Goal: Information Seeking & Learning: Learn about a topic

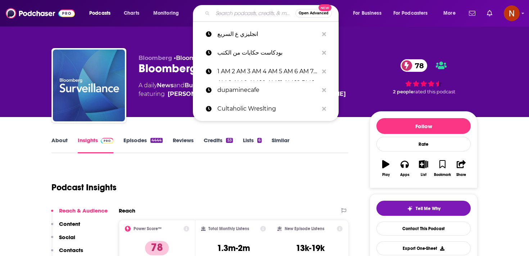
click at [226, 12] on input "Search podcasts, credits, & more..." at bounding box center [254, 14] width 83 height 12
click at [155, 48] on div "Bloomberg • Bloomberg Bloomberg Surveillance 78 A daily News and Business News …" at bounding box center [264, 79] width 437 height 78
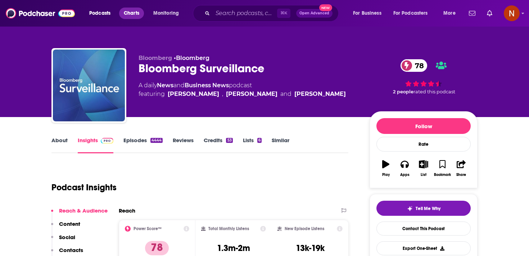
click at [129, 12] on span "Charts" at bounding box center [131, 13] width 15 height 10
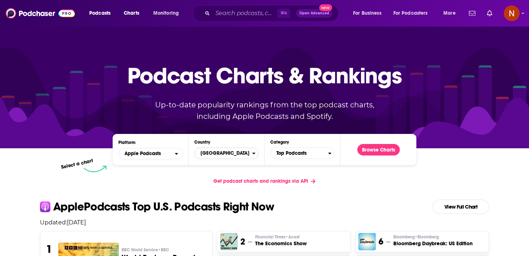
click at [247, 149] on span "[GEOGRAPHIC_DATA]" at bounding box center [224, 153] width 58 height 12
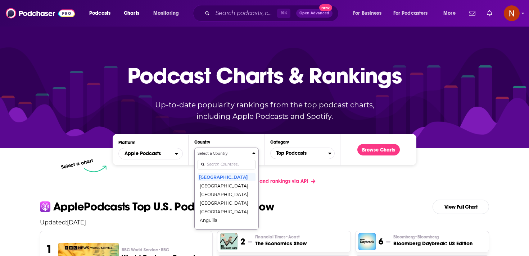
scroll to position [37, 0]
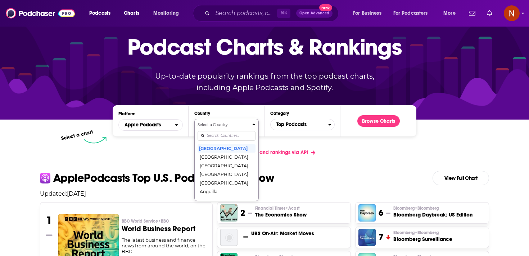
click at [240, 162] on div "Select a Country United States Afghanistan Albania Algeria Angola Anguilla Anti…" at bounding box center [226, 160] width 58 height 76
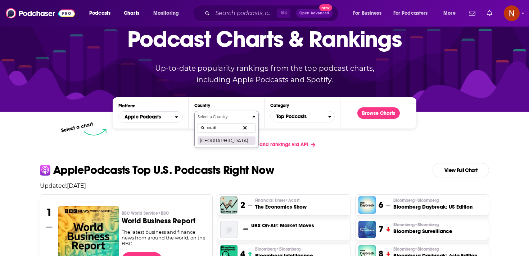
type input "saudi"
click at [237, 142] on button "[GEOGRAPHIC_DATA]" at bounding box center [226, 140] width 58 height 9
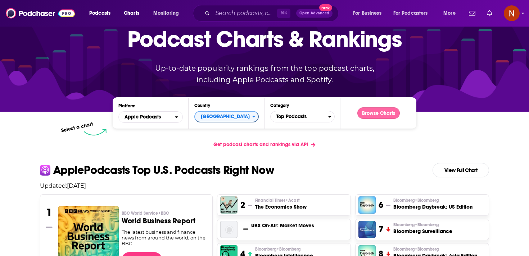
click at [374, 116] on button "Browse Charts" at bounding box center [378, 114] width 42 height 12
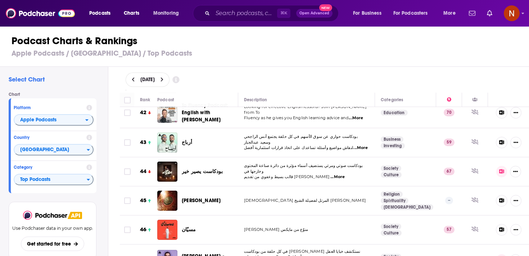
scroll to position [1168, 0]
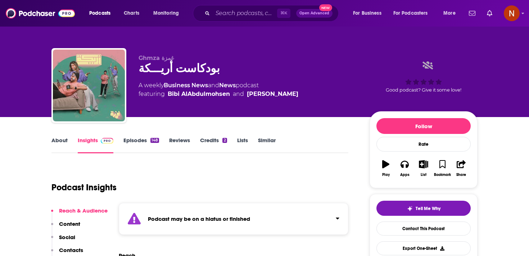
click at [157, 67] on div "بودكاست أريـــكة" at bounding box center [247, 69] width 219 height 14
copy div "بودكاست أريـــكة"
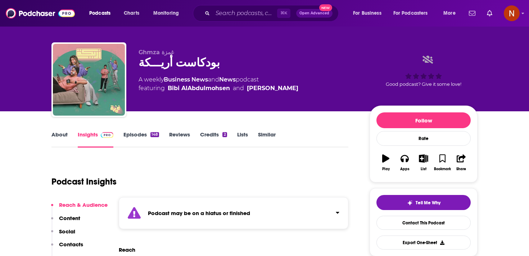
click at [187, 209] on div "Podcast may be on a hiatus or finished" at bounding box center [233, 213] width 229 height 32
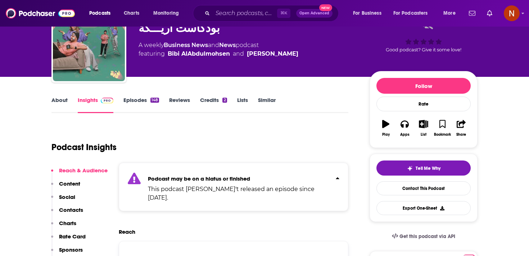
scroll to position [41, 0]
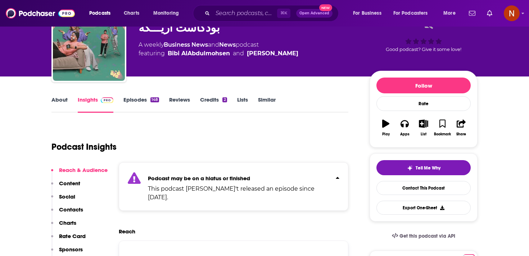
click at [129, 97] on link "Episodes 148" at bounding box center [141, 104] width 36 height 17
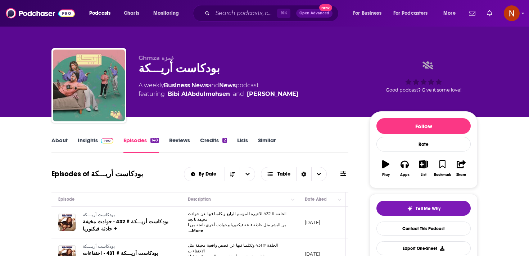
click at [62, 142] on link "About" at bounding box center [59, 145] width 16 height 17
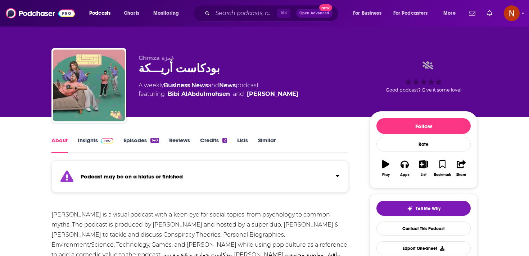
click at [211, 183] on div "Podcast may be on a hiatus or finished" at bounding box center [199, 177] width 297 height 32
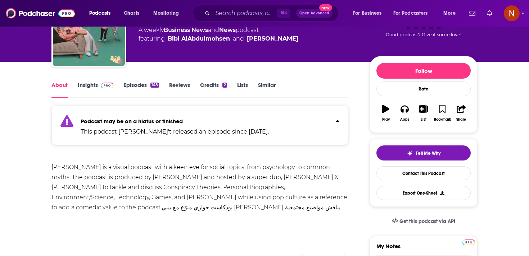
scroll to position [40, 0]
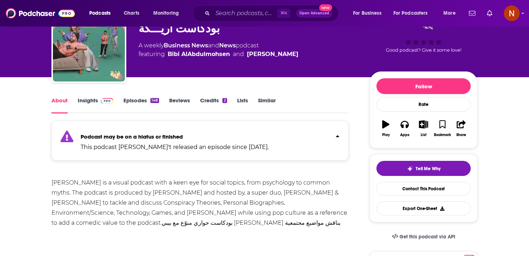
click at [143, 101] on link "Episodes 148" at bounding box center [141, 105] width 36 height 17
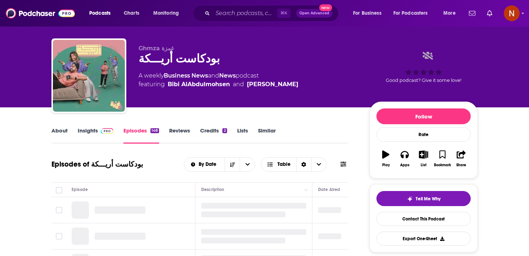
scroll to position [10, 0]
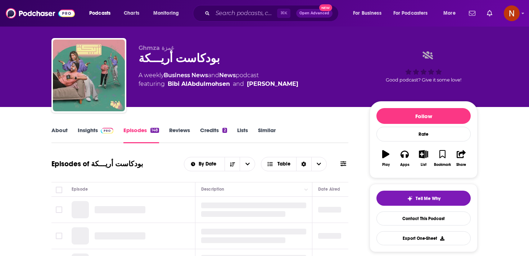
click at [102, 129] on img at bounding box center [107, 131] width 13 height 6
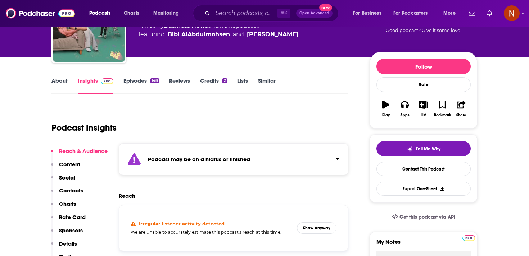
scroll to position [64, 0]
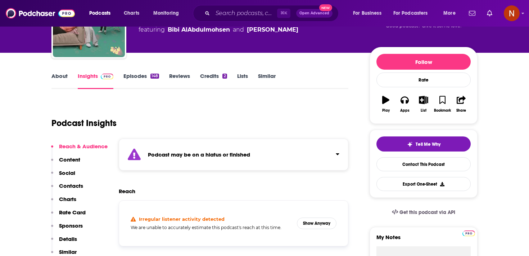
click at [171, 226] on h5 "We are unable to accurately estimate this podcast's reach at this time." at bounding box center [211, 227] width 160 height 5
click at [309, 220] on button "Show Anyway" at bounding box center [317, 224] width 40 height 12
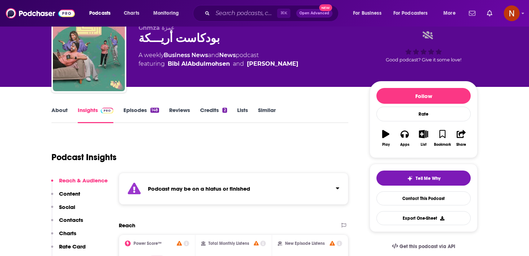
scroll to position [31, 0]
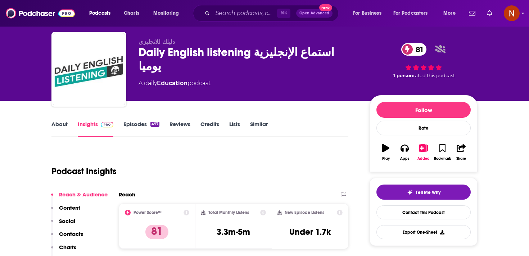
scroll to position [12, 0]
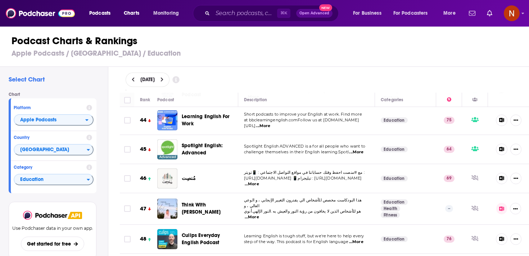
scroll to position [1345, 0]
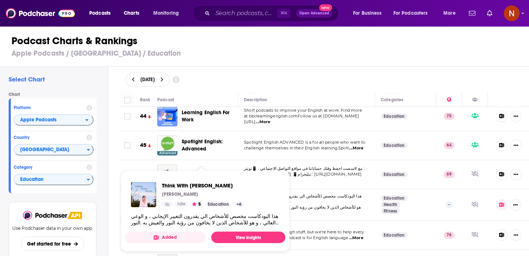
click at [167, 169] on span "Think With Hessa Hessa Alsuwaidi Idle 5 Education + 6 هذا البودكاست مخصص للأشخا…" at bounding box center [205, 212] width 169 height 90
click at [180, 186] on span "Think With Hessa" at bounding box center [203, 185] width 82 height 7
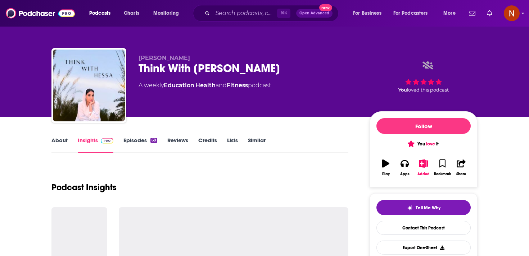
click at [167, 67] on div "Think With Hessa" at bounding box center [247, 69] width 219 height 14
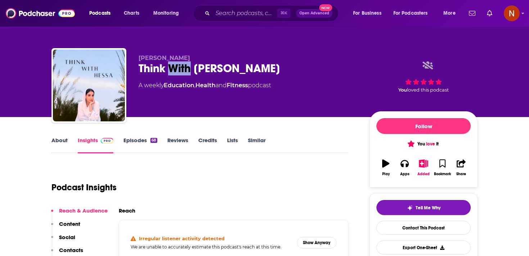
click at [167, 67] on div "Think With Hessa" at bounding box center [247, 69] width 219 height 14
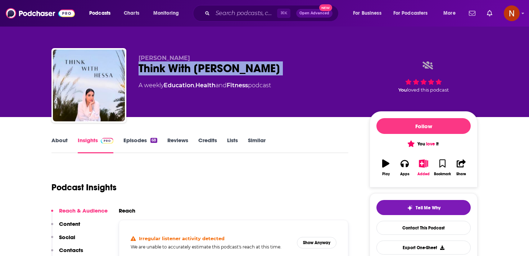
click at [167, 67] on div "Think With Hessa" at bounding box center [247, 69] width 219 height 14
copy div "Think With Hessa"
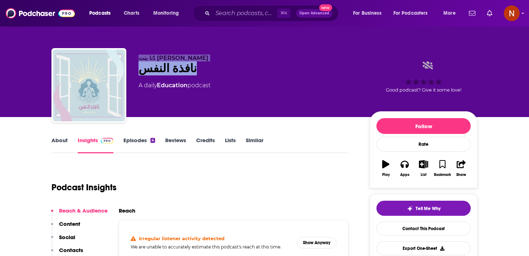
drag, startPoint x: 186, startPoint y: 73, endPoint x: 134, endPoint y: 59, distance: 53.3
click at [134, 59] on div "دٌنا بنت [PERSON_NAME] النفس A daily Education podcast Good podcast? Give it so…" at bounding box center [264, 87] width 426 height 78
copy div "دٌنا بنت [PERSON_NAME] نافذة النفس"
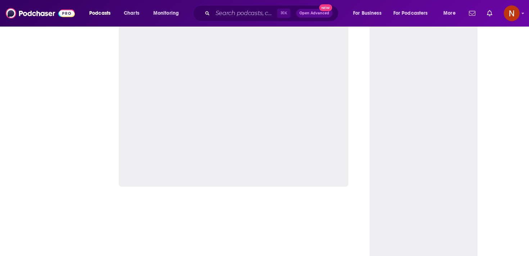
scroll to position [443, 0]
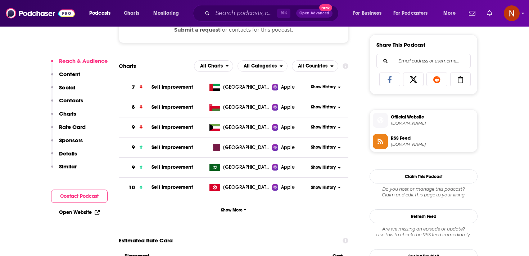
click at [421, 146] on span "[DOMAIN_NAME]" at bounding box center [432, 144] width 83 height 5
